Goal: Transaction & Acquisition: Subscribe to service/newsletter

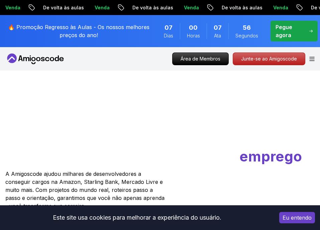
click at [292, 218] on button "Eu entendo" at bounding box center [297, 217] width 36 height 11
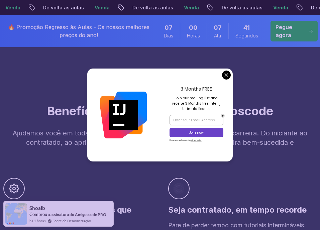
scroll to position [501, 0]
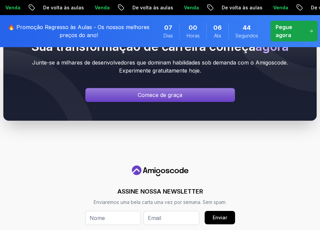
scroll to position [2905, 0]
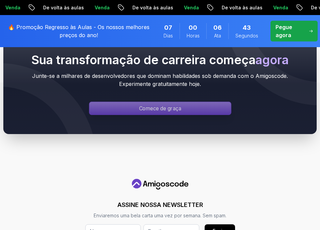
click at [195, 104] on div "Página de login" at bounding box center [160, 108] width 142 height 13
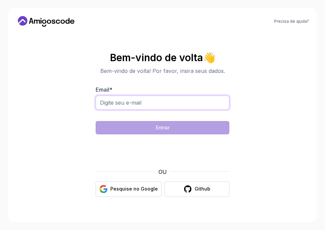
click at [174, 102] on input "Email *" at bounding box center [163, 103] width 134 height 14
type input "[EMAIL_ADDRESS][DOMAIN_NAME]"
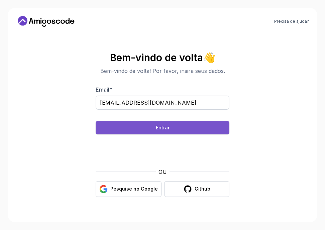
click at [200, 128] on button "Entrar" at bounding box center [163, 127] width 134 height 13
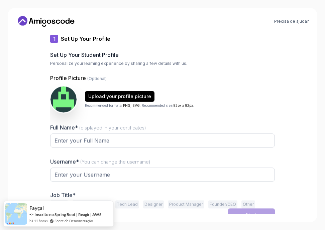
type input "fiercepanda9b9d9"
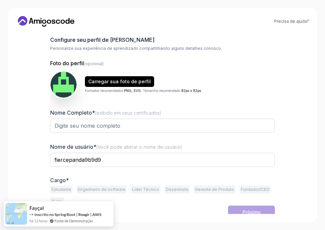
scroll to position [20, 0]
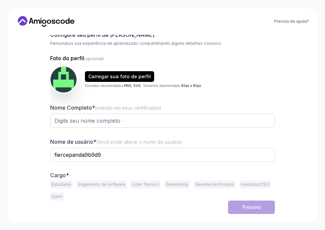
click at [61, 184] on button "Estudante" at bounding box center [61, 184] width 22 height 8
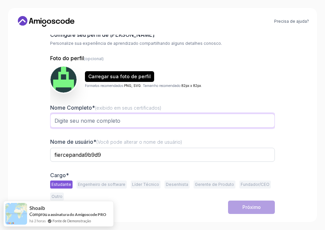
click at [110, 123] on input "Nome Completo* (exibido em seus certificados)" at bounding box center [162, 121] width 224 height 14
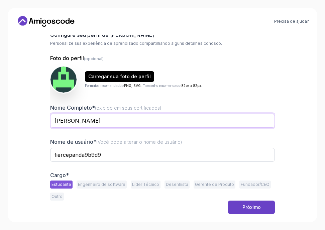
type input "[PERSON_NAME]"
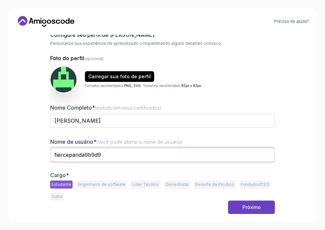
click at [109, 153] on input "fiercepanda9b9d9" at bounding box center [162, 155] width 224 height 14
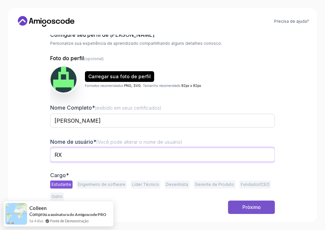
type input "RX"
click at [245, 205] on div "Próximo" at bounding box center [251, 207] width 18 height 7
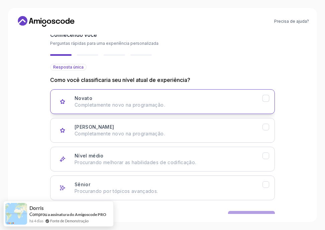
click at [202, 106] on p "Completamente novo na programação." at bounding box center [168, 105] width 188 height 7
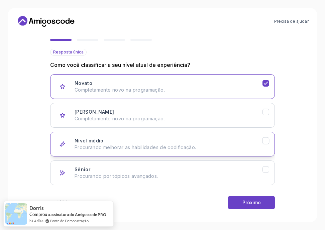
scroll to position [41, 0]
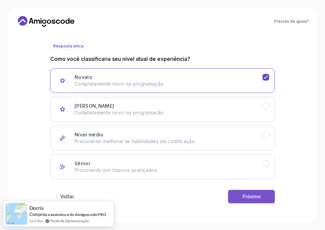
click at [250, 197] on div "Próximo" at bounding box center [251, 196] width 18 height 7
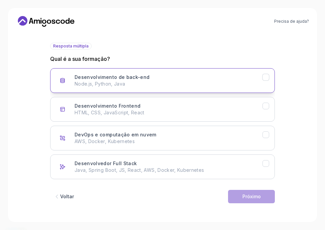
click at [201, 87] on p "Node.js, Python, Java" at bounding box center [168, 83] width 188 height 7
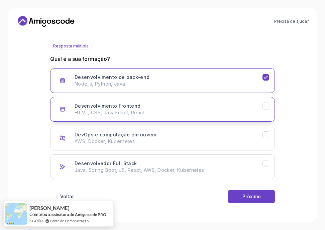
click at [198, 108] on div "Desenvolvimento Frontend HTML, CSS, JavaScript, React" at bounding box center [168, 109] width 188 height 13
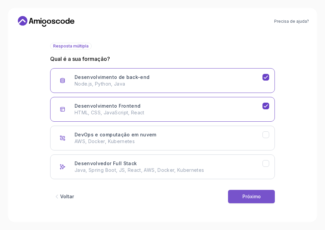
click at [243, 195] on div "Próximo" at bounding box center [251, 196] width 18 height 7
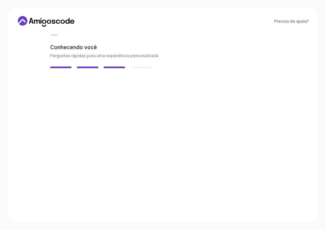
scroll to position [8, 0]
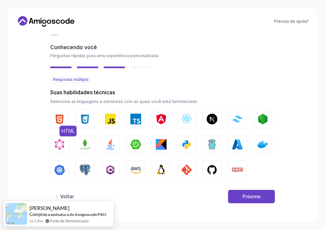
click at [62, 118] on img "button" at bounding box center [59, 119] width 11 height 11
click at [84, 119] on img "button" at bounding box center [84, 119] width 11 height 11
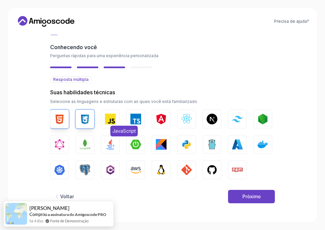
click at [106, 119] on img "button" at bounding box center [110, 119] width 11 height 11
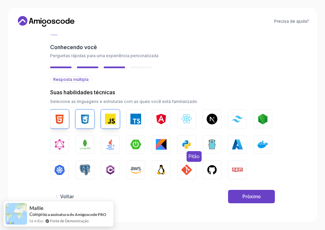
click at [189, 146] on img "button" at bounding box center [186, 144] width 11 height 11
click at [163, 169] on img "button" at bounding box center [161, 169] width 11 height 11
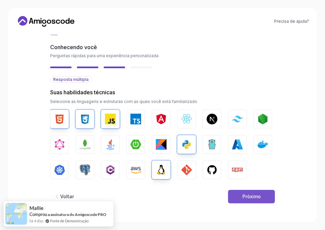
click at [246, 197] on div "Próximo" at bounding box center [251, 196] width 18 height 7
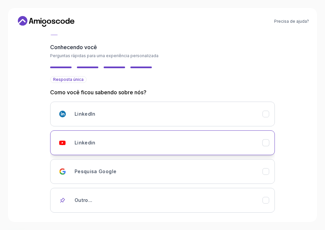
scroll to position [45, 0]
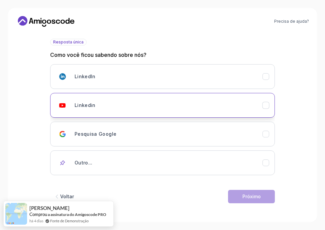
click at [185, 110] on div "Linkedin" at bounding box center [168, 105] width 188 height 13
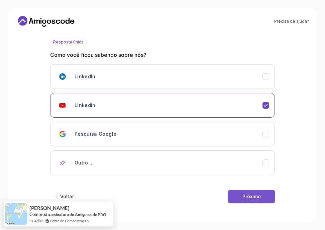
click at [241, 195] on button "Próximo" at bounding box center [251, 196] width 47 height 13
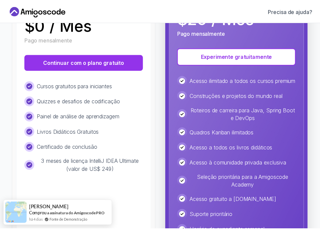
scroll to position [37, 0]
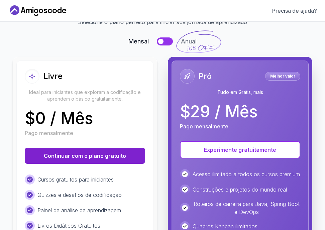
click at [109, 161] on button "Continuar com o plano gratuito" at bounding box center [85, 156] width 120 height 16
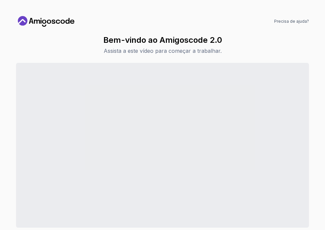
click at [312, 177] on div "Precisa de ajuda? Bem-vindo ao Amigoscode 2.0 Assista a este vídeo para começar…" at bounding box center [162, 115] width 309 height 214
click at [59, 21] on icon at bounding box center [58, 22] width 4 height 4
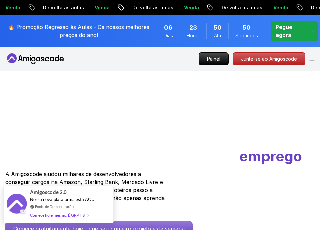
click at [91, 203] on div "Fonte de Demonstração" at bounding box center [64, 206] width 69 height 6
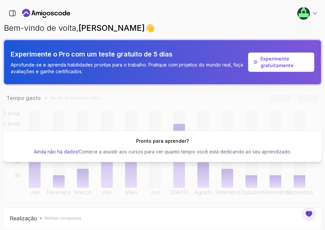
click at [274, 109] on div "Pronto para aprender? Ainda não há dados! Comece a assistir aos cursos para ver…" at bounding box center [162, 146] width 319 height 114
click at [50, 13] on icon "Página de destino" at bounding box center [49, 14] width 4 height 4
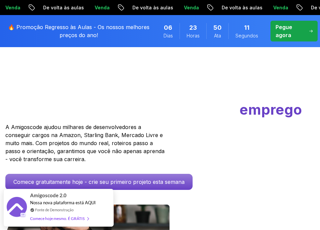
scroll to position [100, 0]
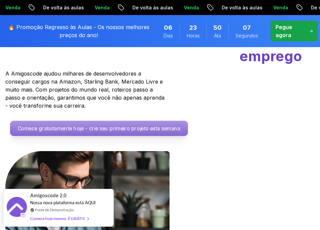
click at [172, 131] on p "Comece gratuitamente hoje - crie seu primeiro projeto esta semana" at bounding box center [99, 128] width 178 height 15
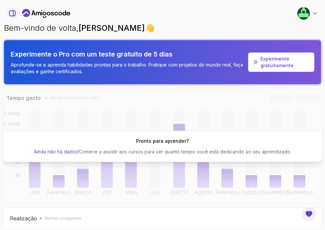
click at [12, 12] on icon "button" at bounding box center [12, 13] width 7 height 7
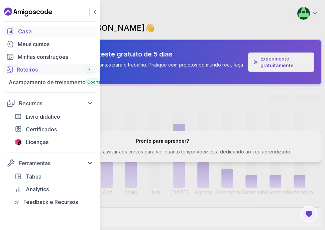
click at [37, 66] on font "Roteiros" at bounding box center [27, 69] width 21 height 8
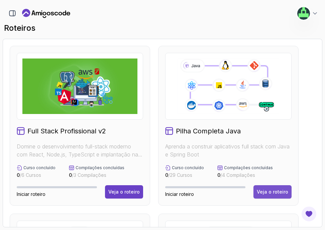
click at [277, 191] on div "Veja o roteiro" at bounding box center [271, 191] width 31 height 7
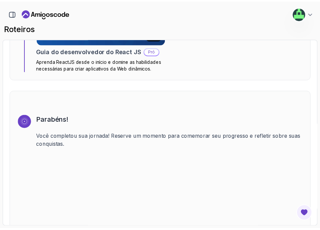
scroll to position [4753, 0]
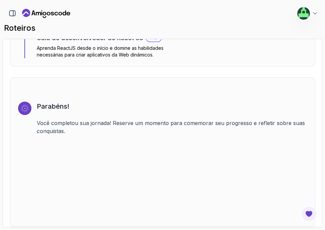
click at [47, 13] on icon "Página de destino" at bounding box center [49, 14] width 4 height 4
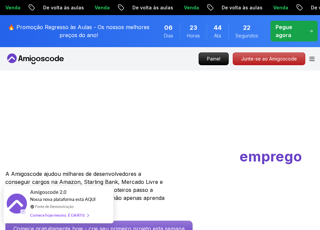
click at [62, 213] on font "Comece hoje mesmo. É GRÁTIS" at bounding box center [57, 214] width 54 height 5
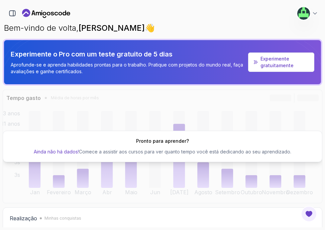
click at [43, 9] on icon "Página de destino" at bounding box center [46, 13] width 48 height 11
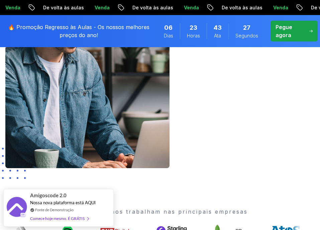
scroll to position [267, 0]
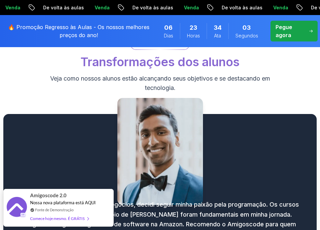
scroll to position [1002, 0]
